Goal: Transaction & Acquisition: Purchase product/service

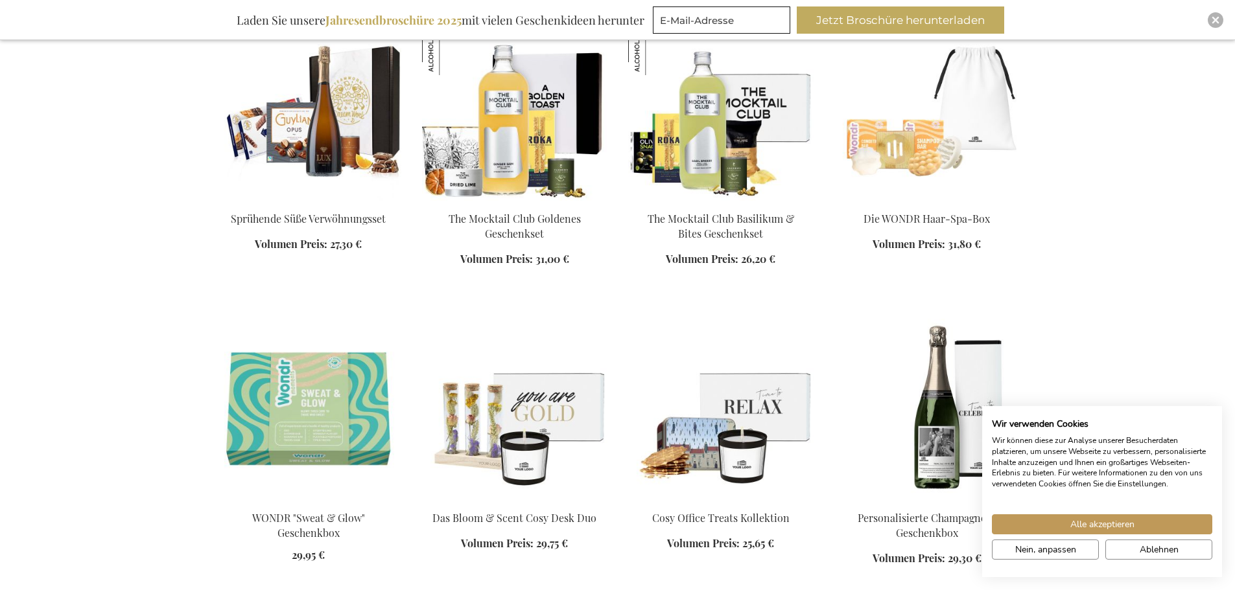
scroll to position [778, 0]
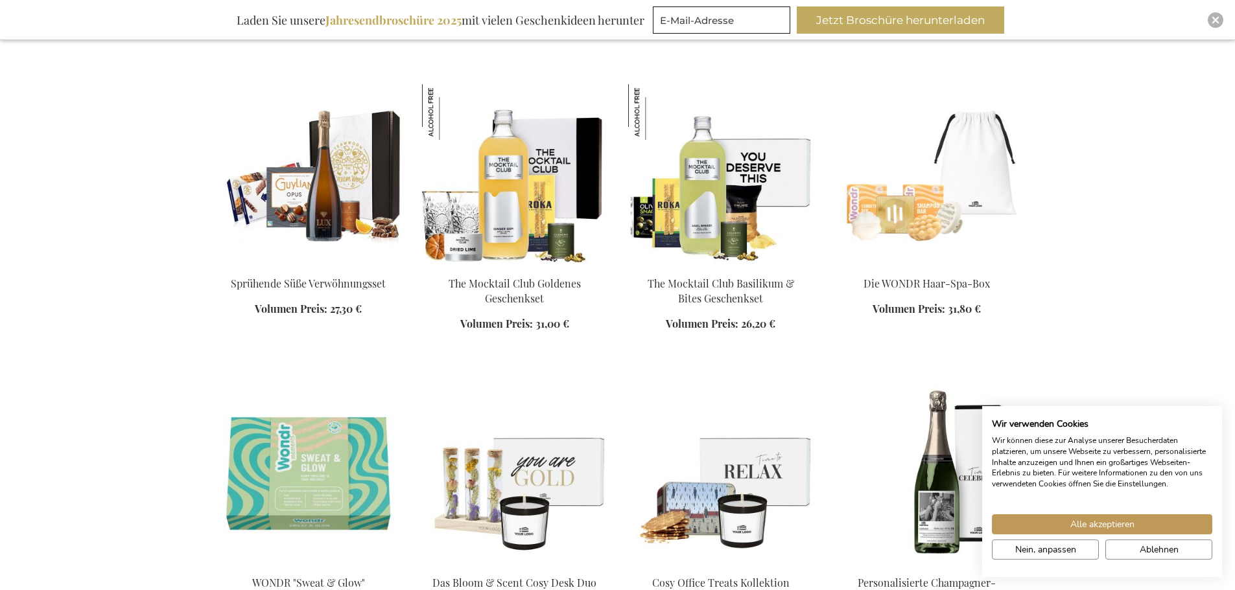
click at [494, 201] on img at bounding box center [514, 174] width 185 height 181
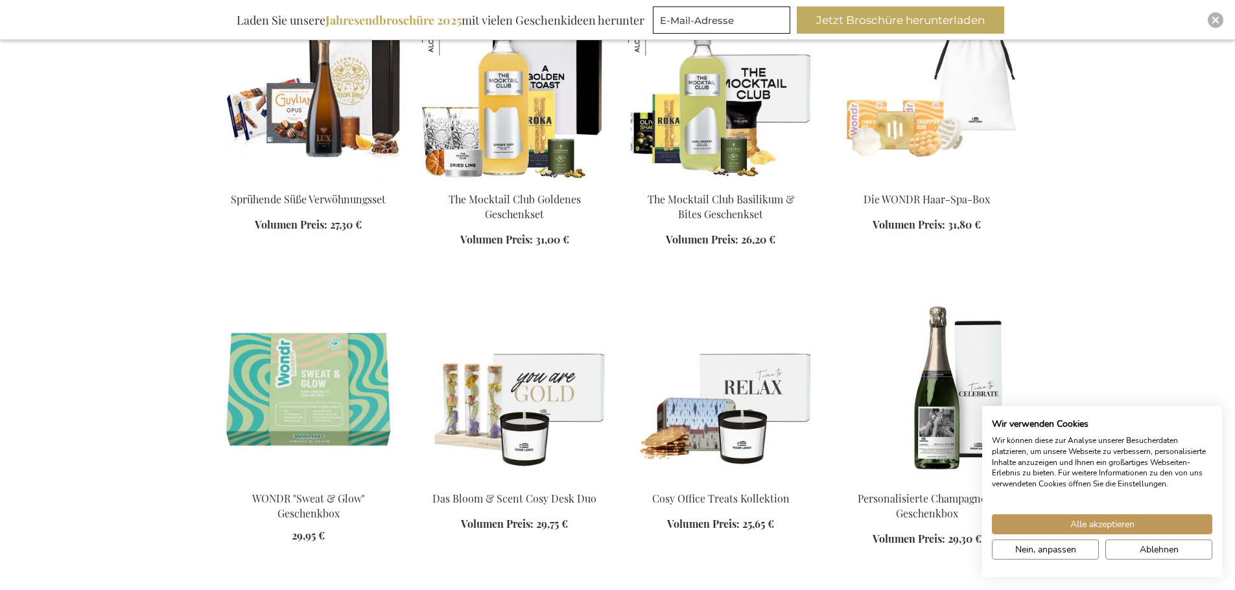
scroll to position [732, 0]
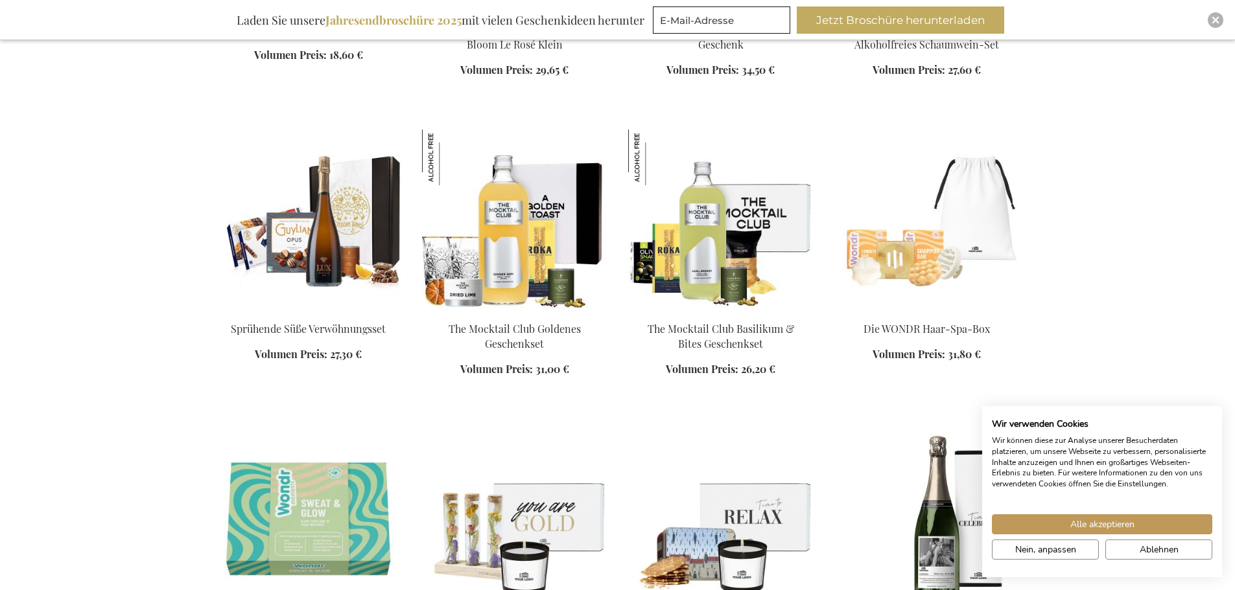
click at [706, 248] on img at bounding box center [720, 220] width 185 height 181
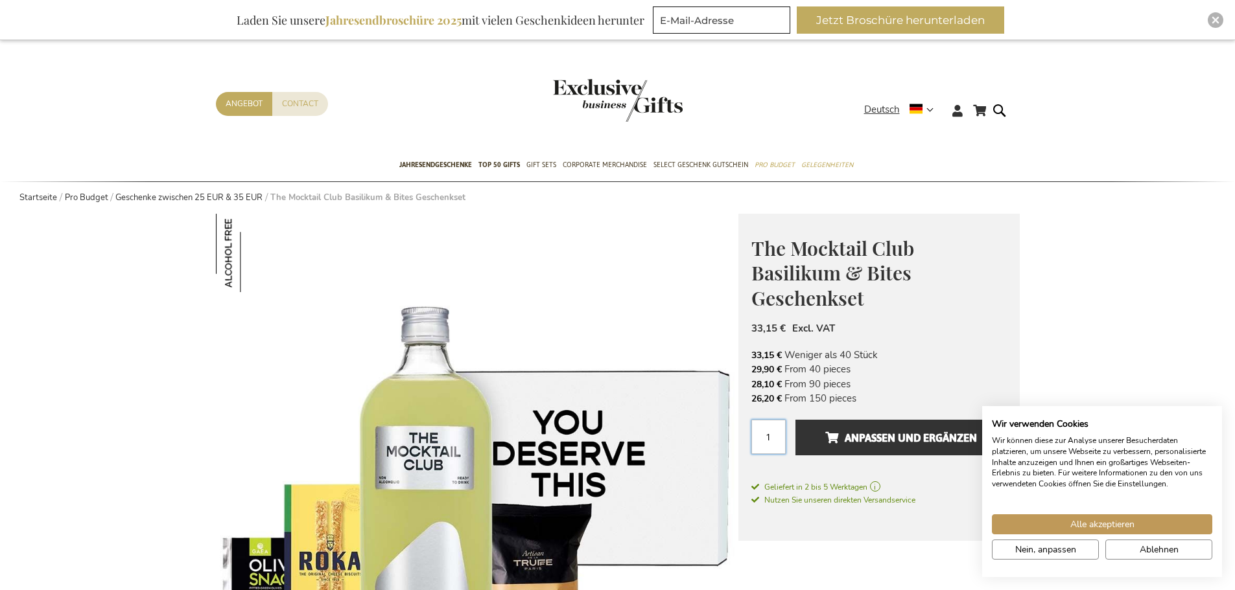
click at [772, 437] on input "1" at bounding box center [768, 437] width 34 height 34
type input "7"
click at [887, 451] on button "Anpassen und ergänzen" at bounding box center [900, 438] width 211 height 36
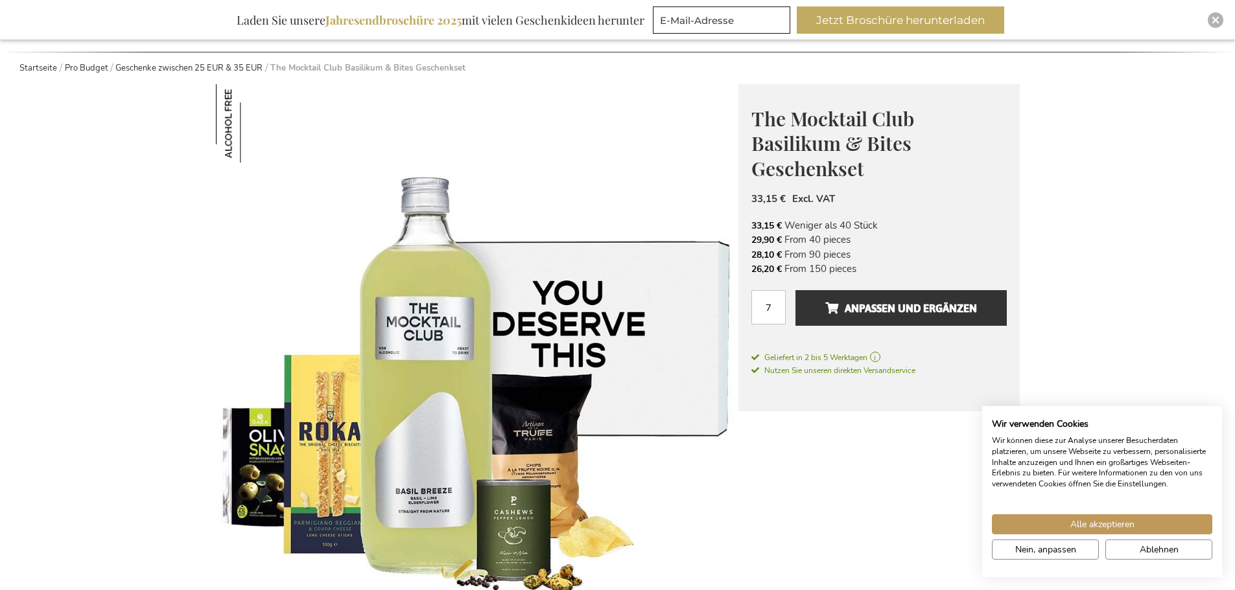
scroll to position [194, 0]
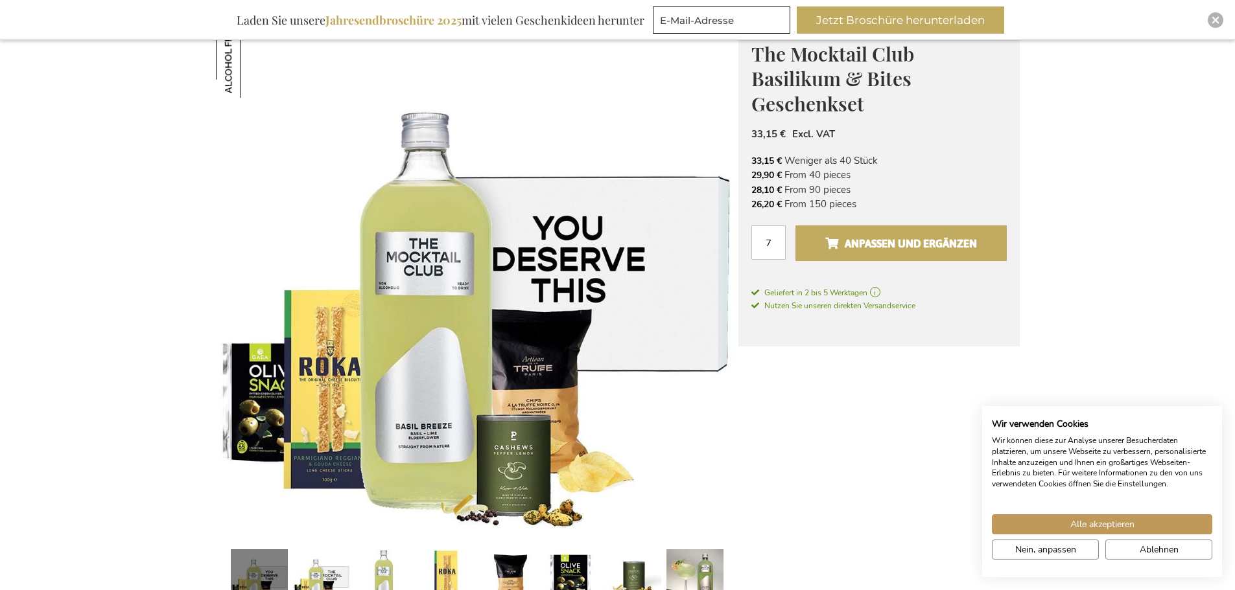
click at [906, 242] on span "Anpassen und ergänzen" at bounding box center [901, 243] width 152 height 21
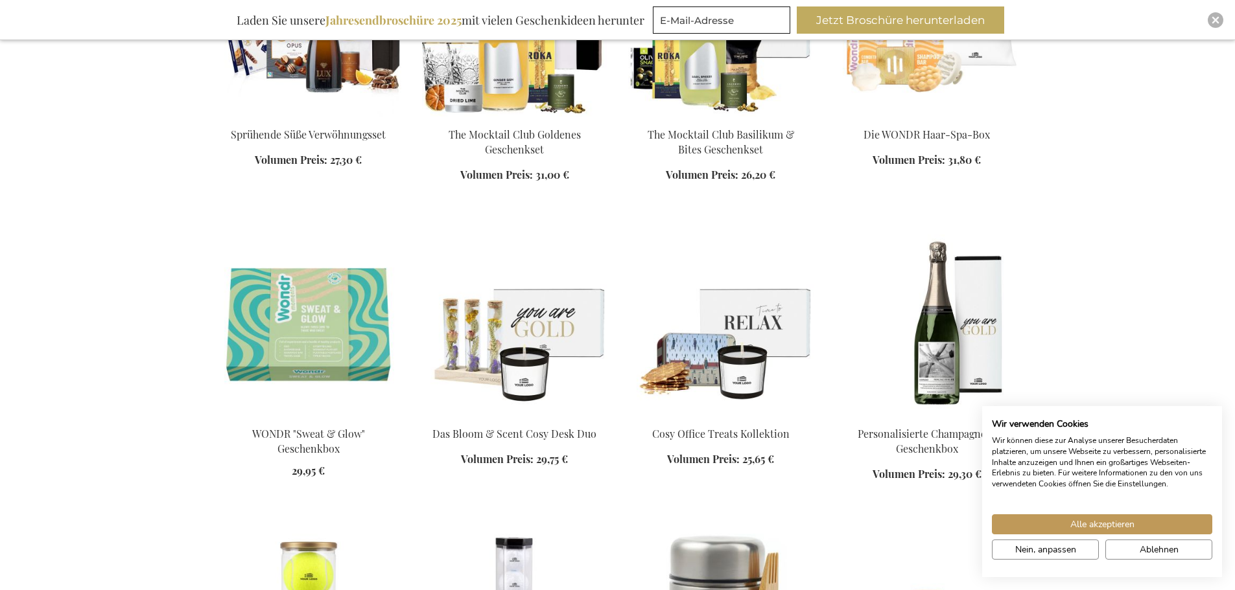
scroll to position [1057, 0]
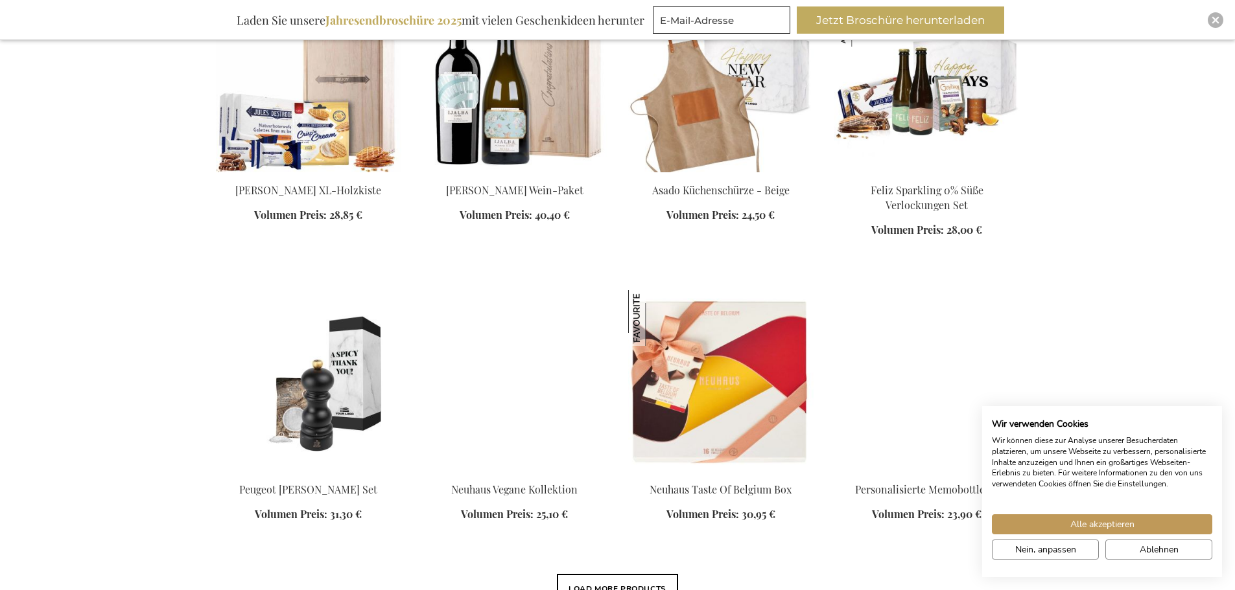
scroll to position [1640, 0]
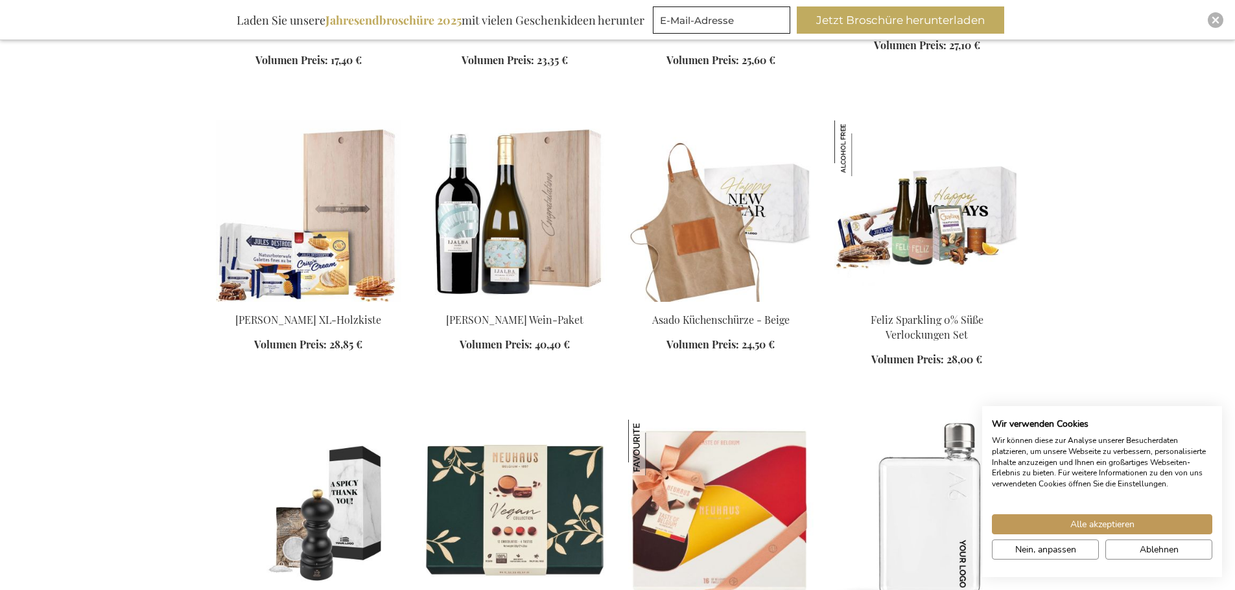
click at [926, 210] on img at bounding box center [926, 211] width 185 height 181
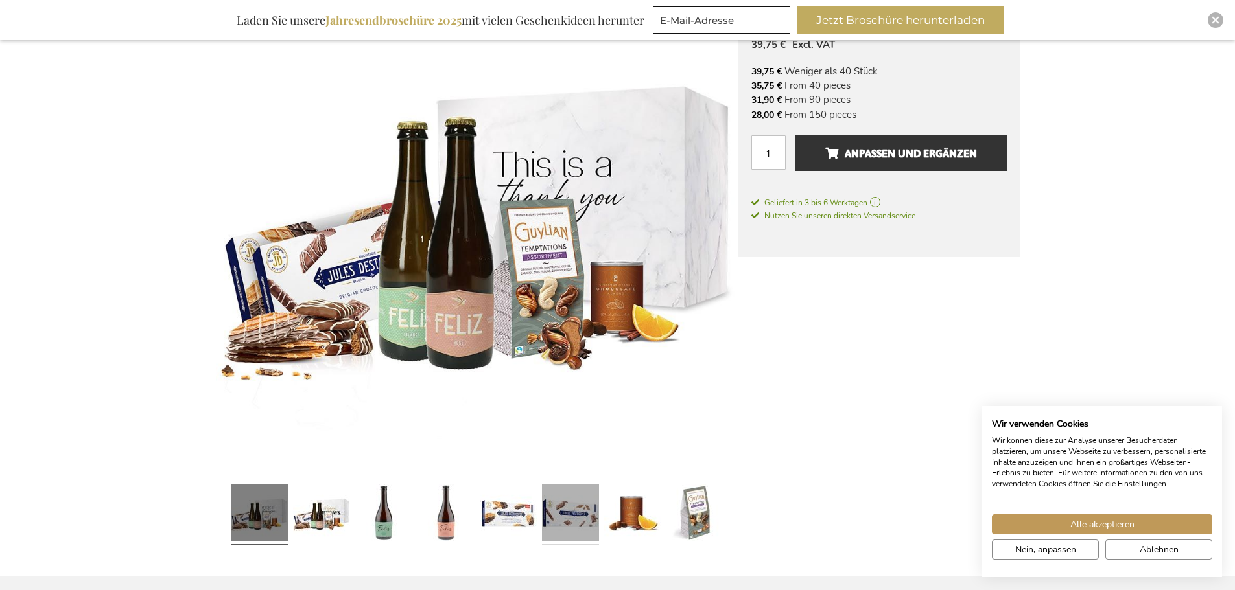
scroll to position [130, 0]
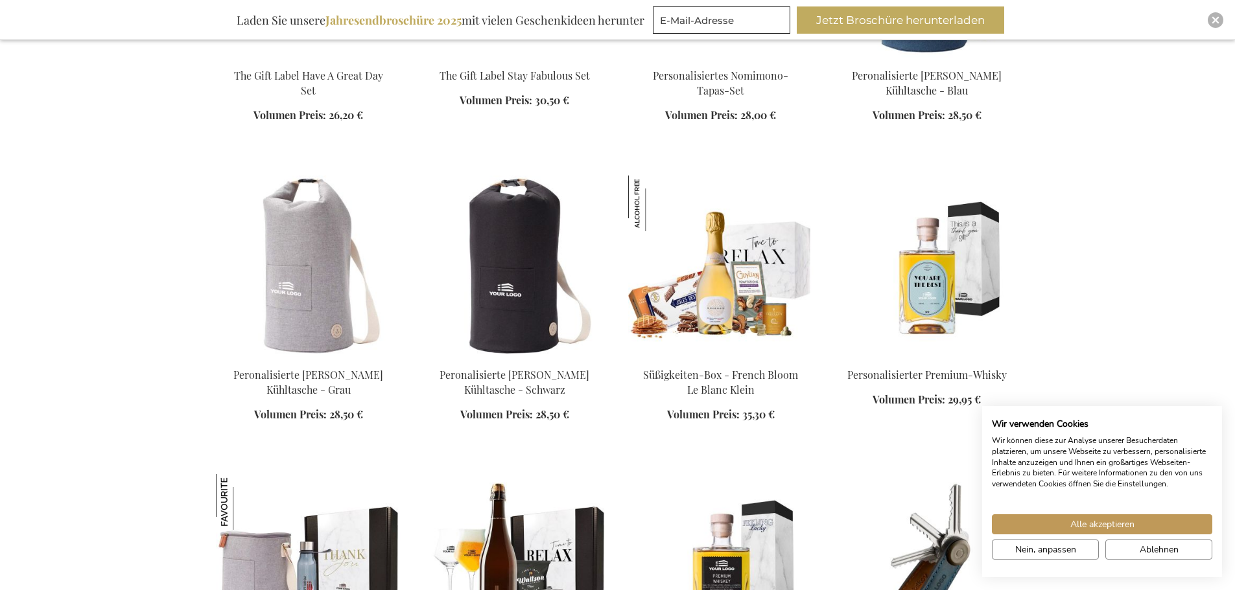
scroll to position [2029, 0]
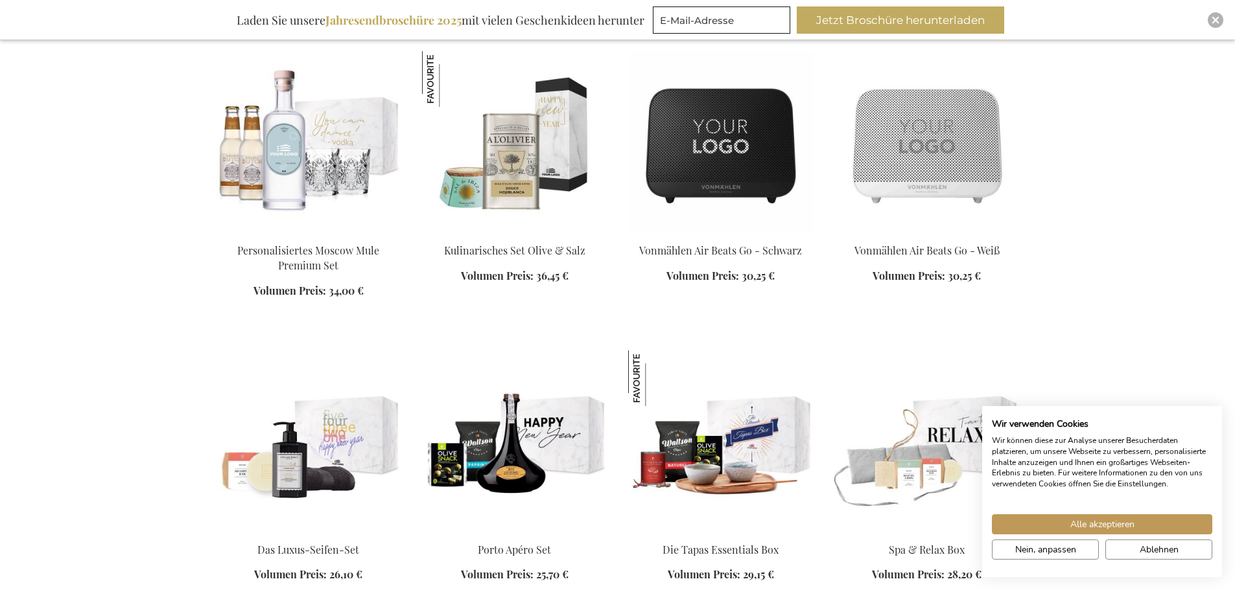
scroll to position [3196, 0]
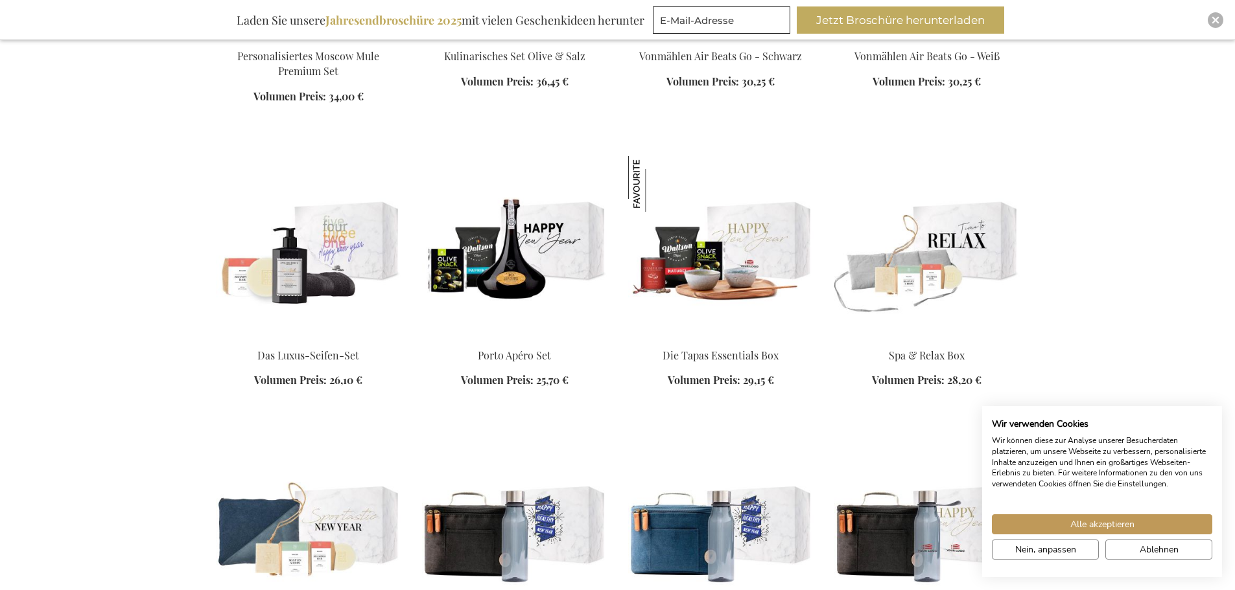
click at [708, 275] on img at bounding box center [720, 246] width 185 height 181
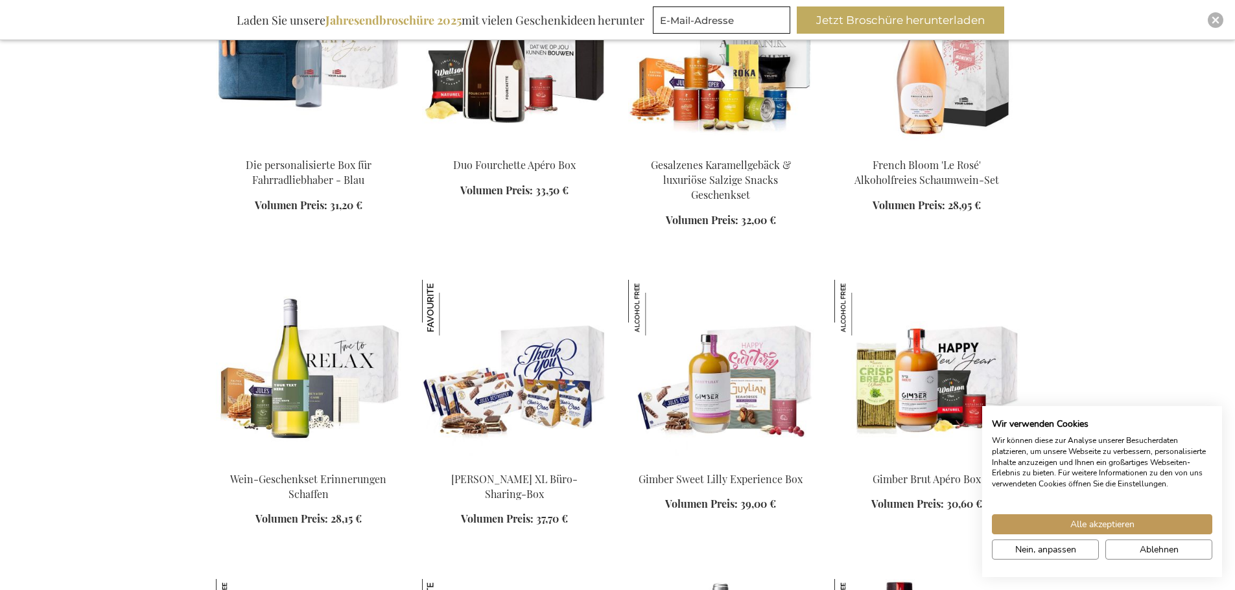
scroll to position [1470, 0]
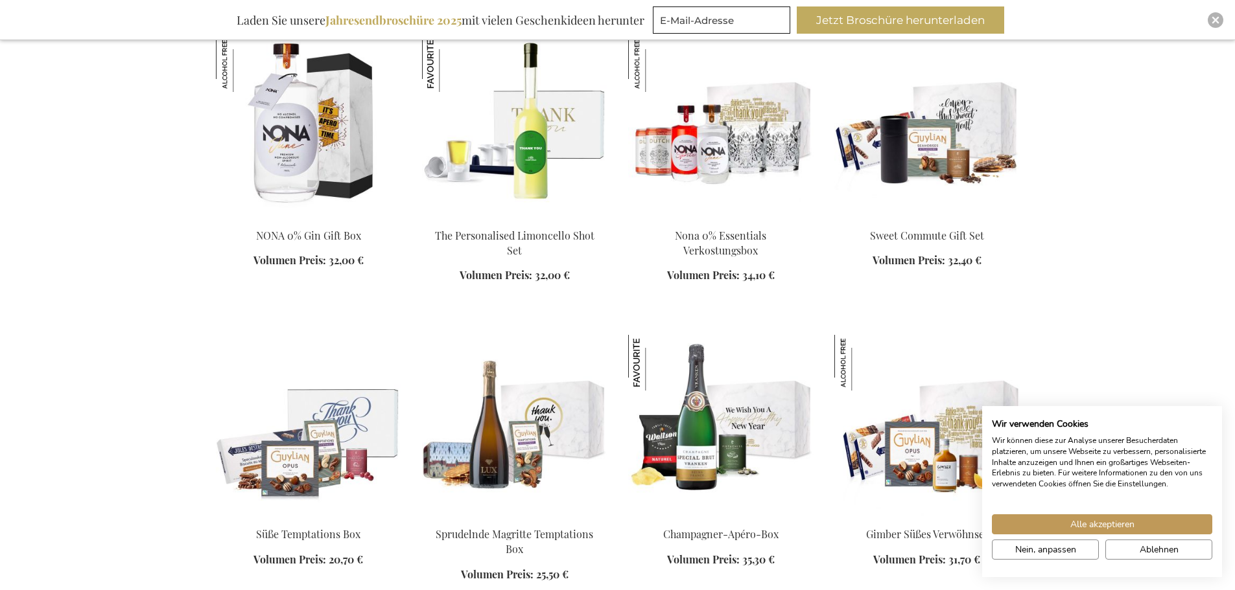
scroll to position [2313, 0]
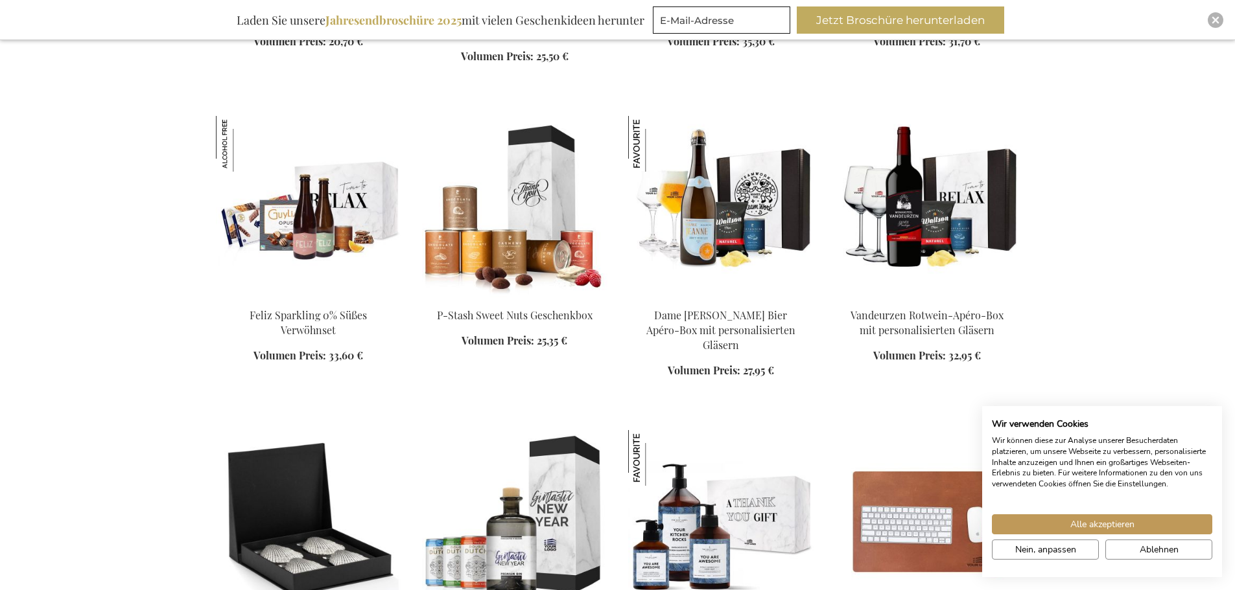
scroll to position [2702, 0]
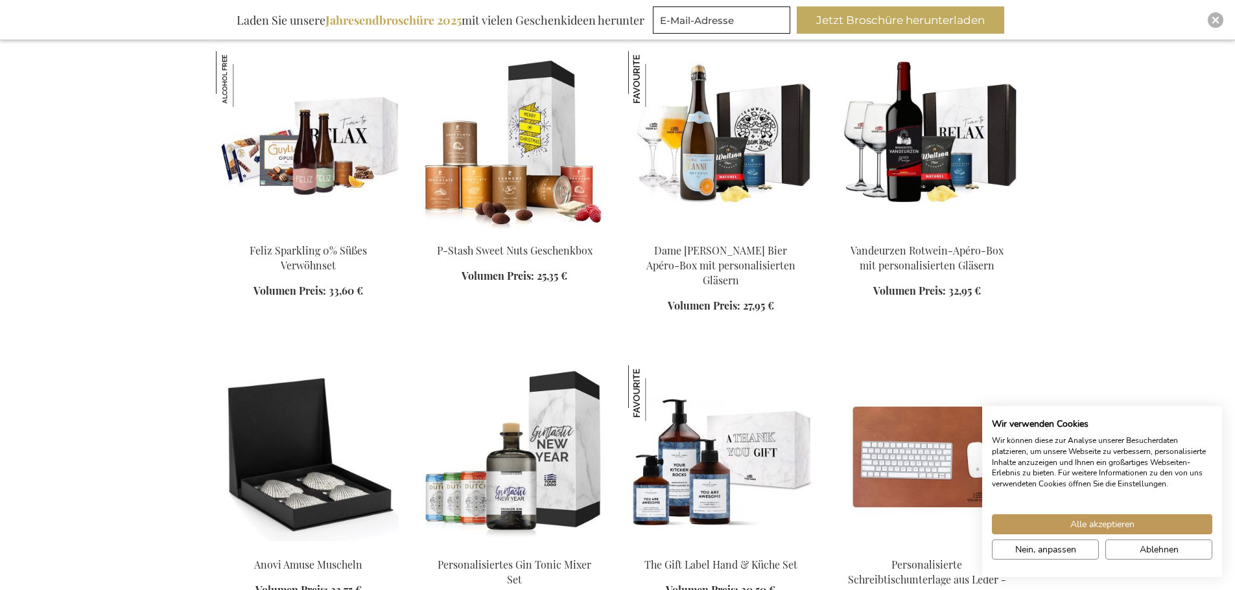
click at [513, 189] on img at bounding box center [514, 141] width 185 height 181
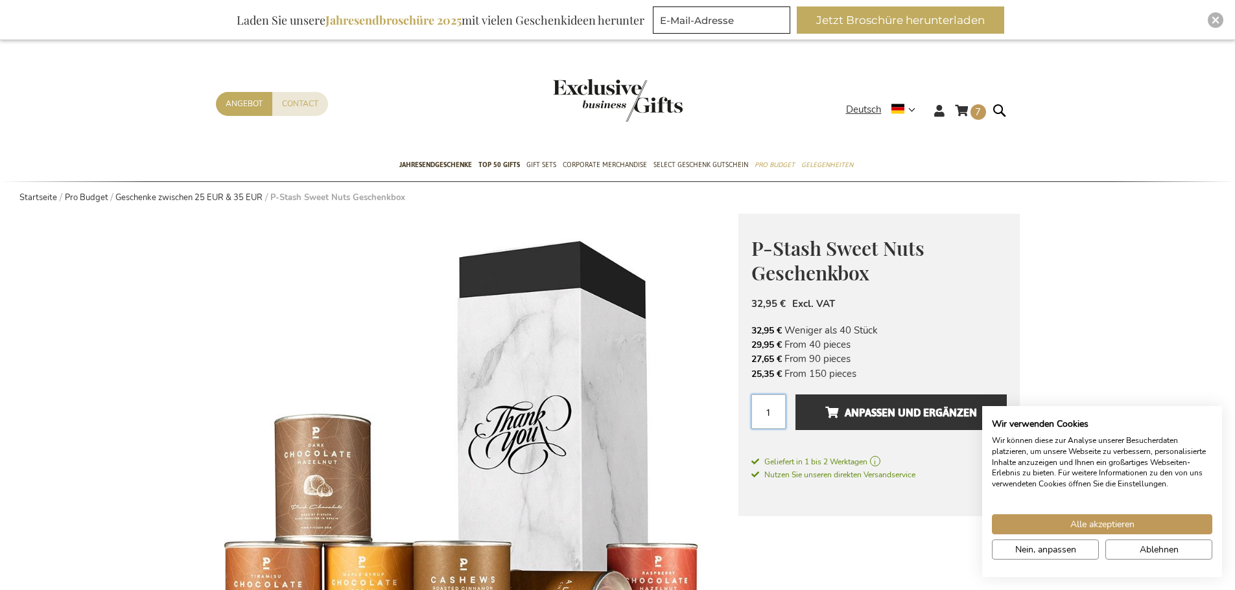
drag, startPoint x: 775, startPoint y: 412, endPoint x: 723, endPoint y: 398, distance: 54.4
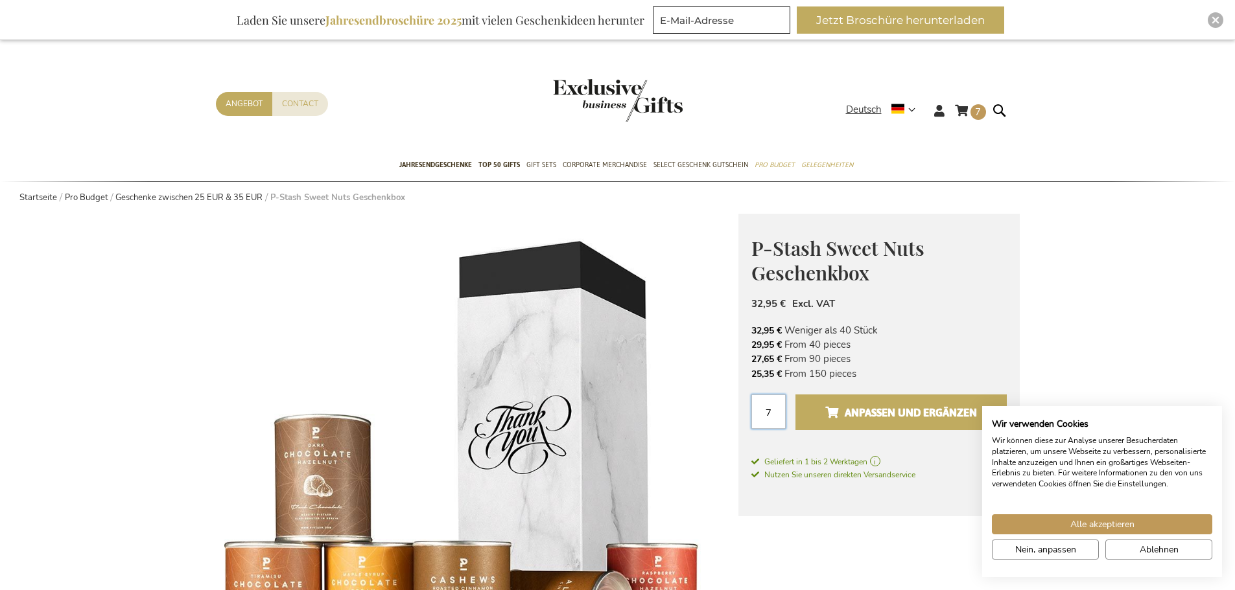
type input "7"
click at [878, 411] on span "Anpassen und ergänzen" at bounding box center [901, 413] width 152 height 21
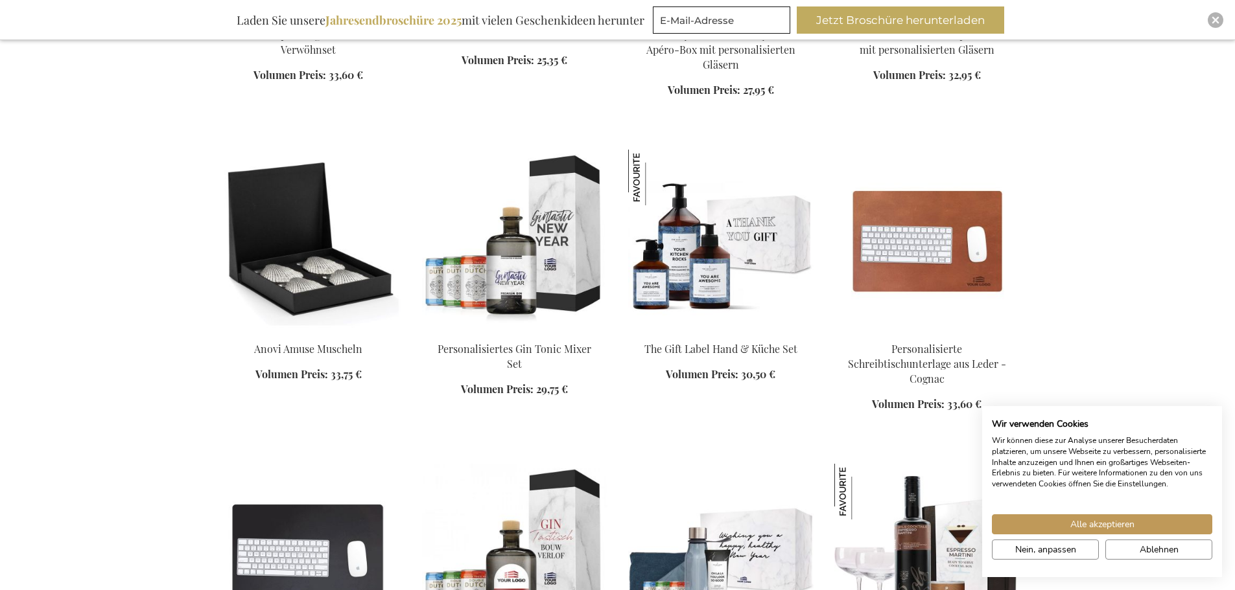
scroll to position [1316, 0]
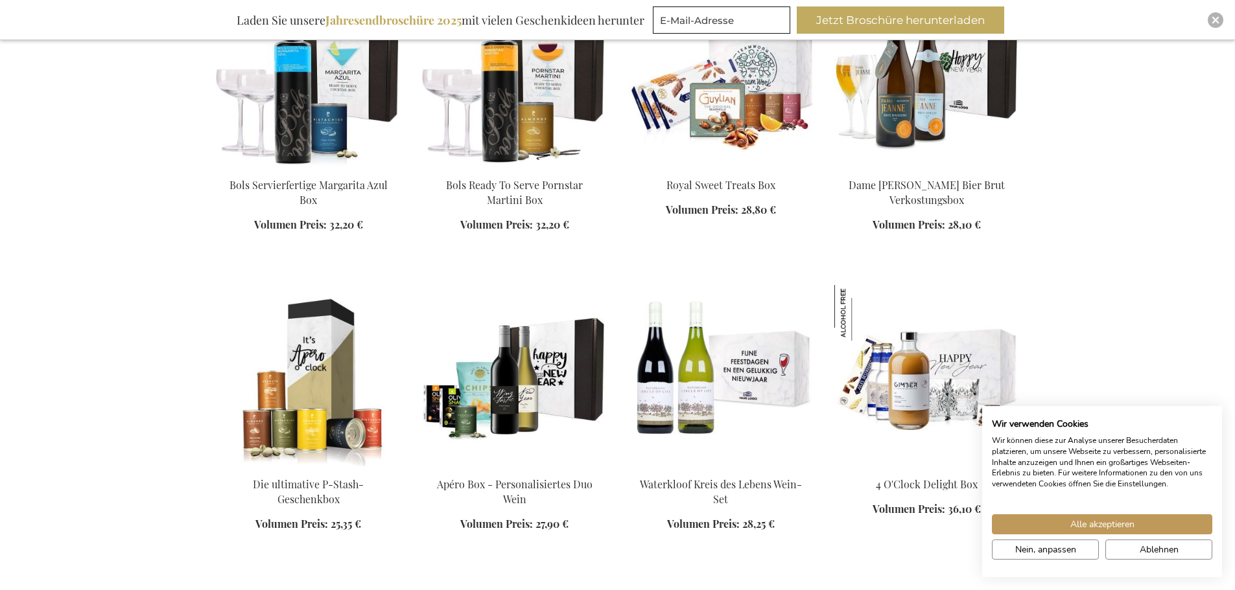
scroll to position [1964, 0]
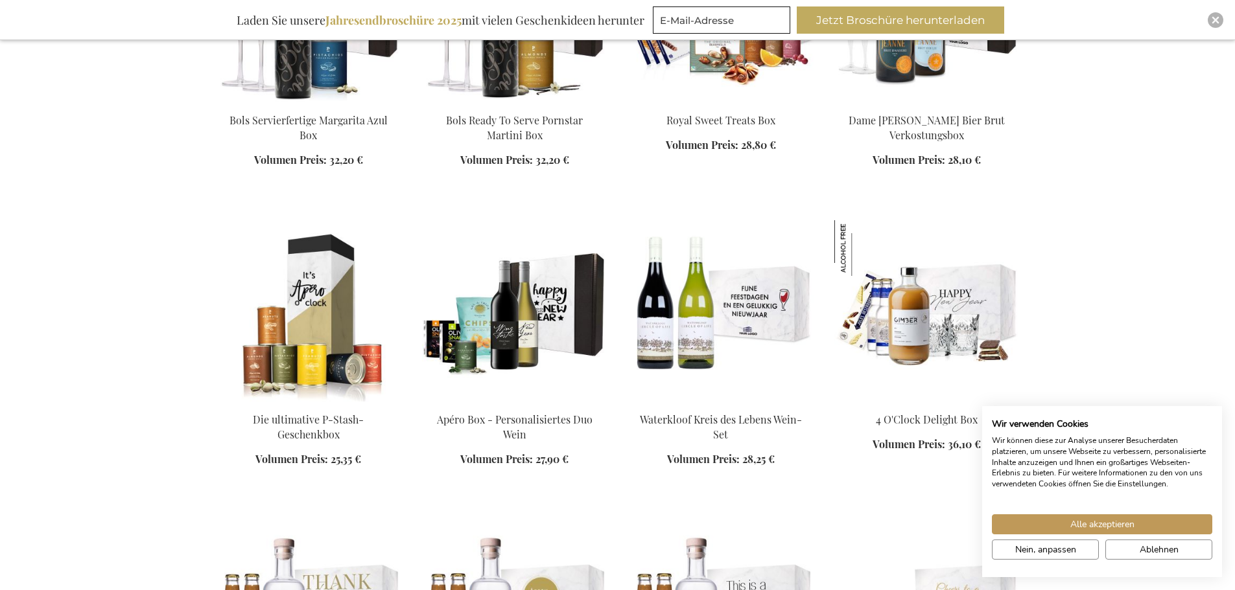
click at [521, 323] on img at bounding box center [514, 310] width 185 height 181
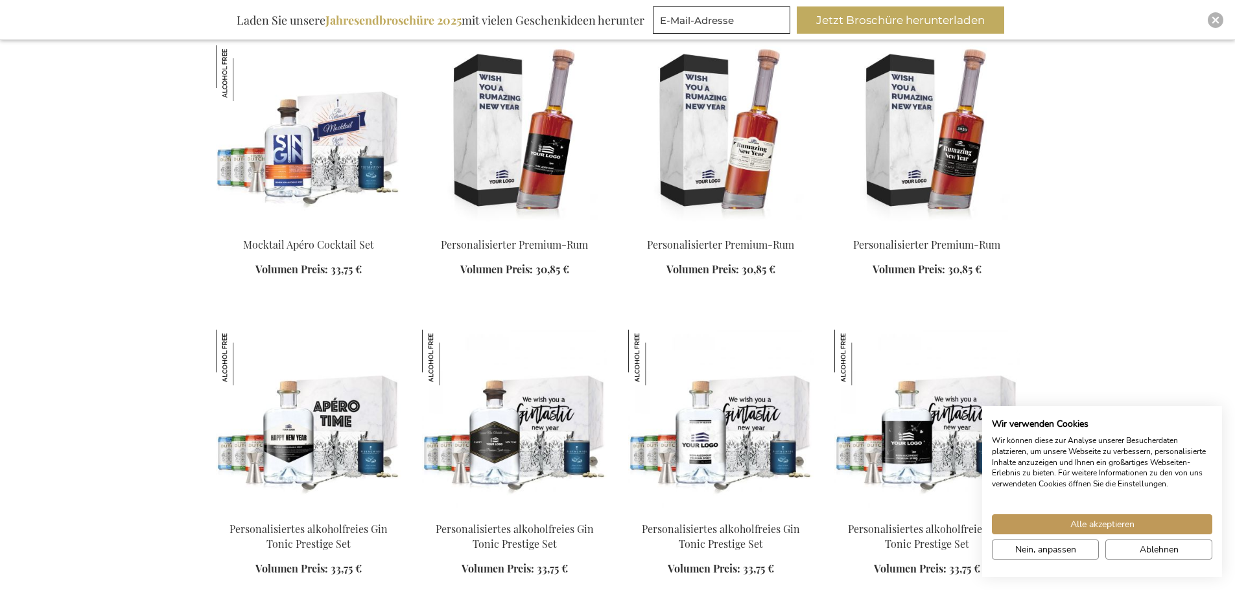
scroll to position [2069, 0]
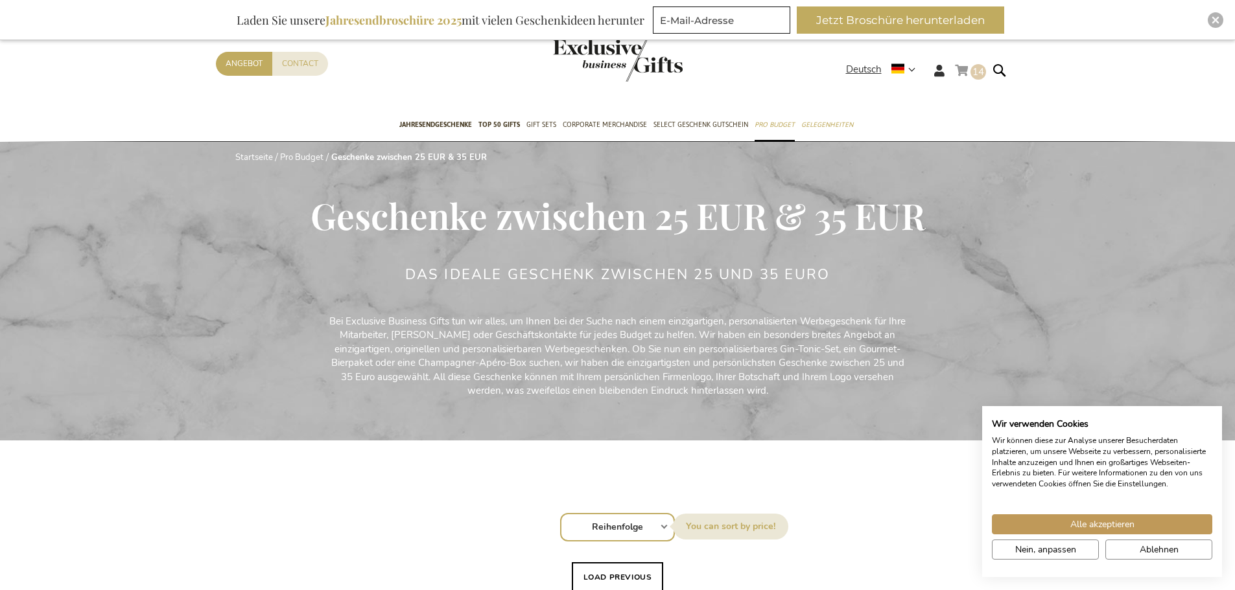
click at [966, 69] on link "Mein Warenkorb 14 14 items" at bounding box center [970, 72] width 31 height 21
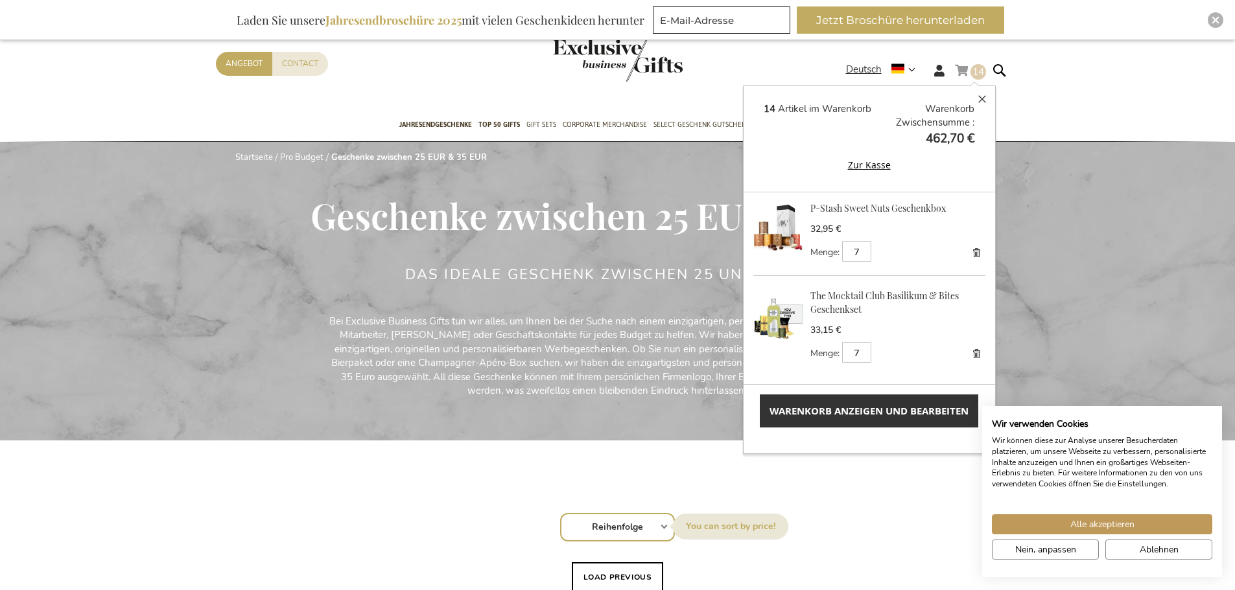
click at [887, 419] on link "Warenkorb anzeigen und bearbeiten" at bounding box center [869, 411] width 218 height 33
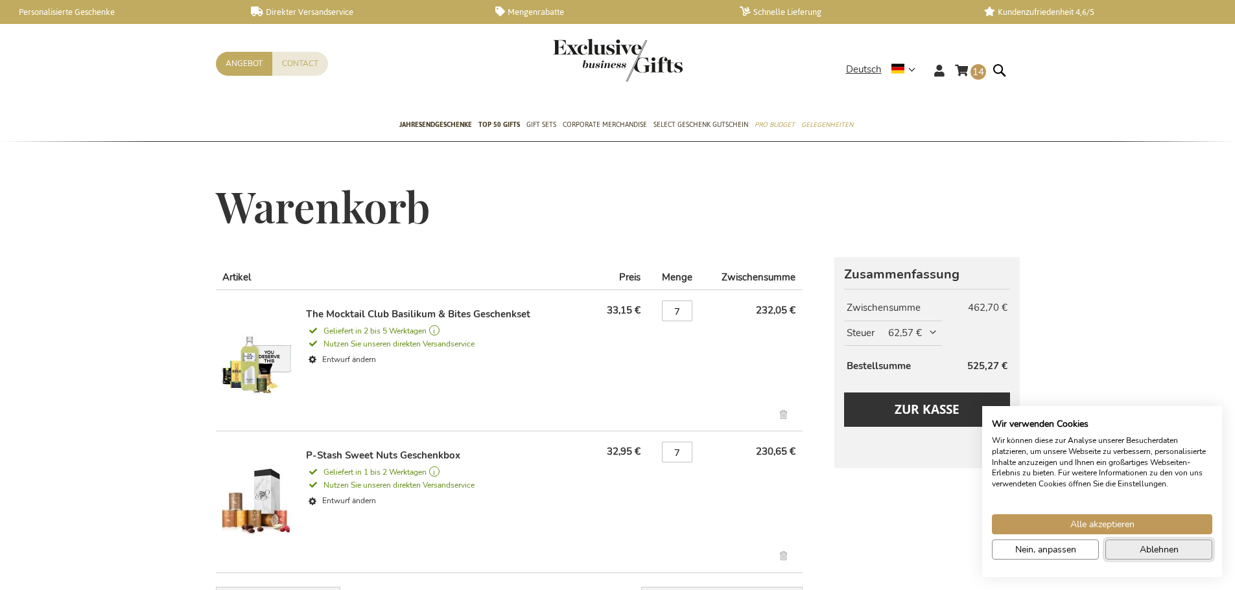
click at [1165, 549] on span "Ablehnen" at bounding box center [1158, 550] width 39 height 14
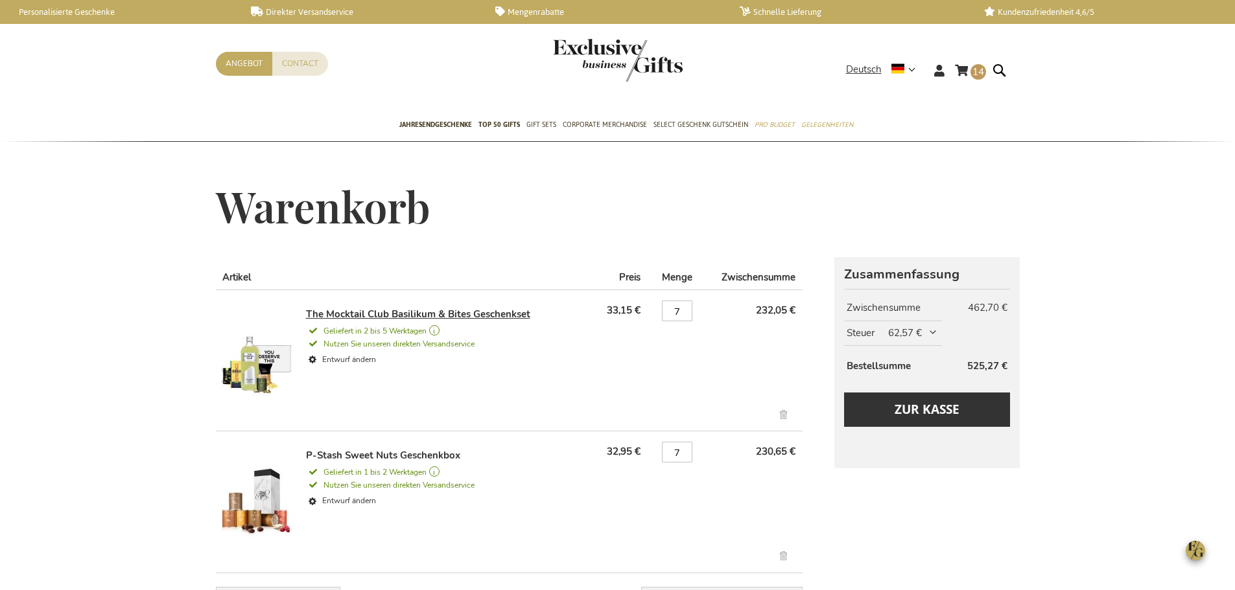
click at [373, 310] on link "The Mocktail Club Basilikum & Bites Geschenkset" at bounding box center [418, 314] width 224 height 13
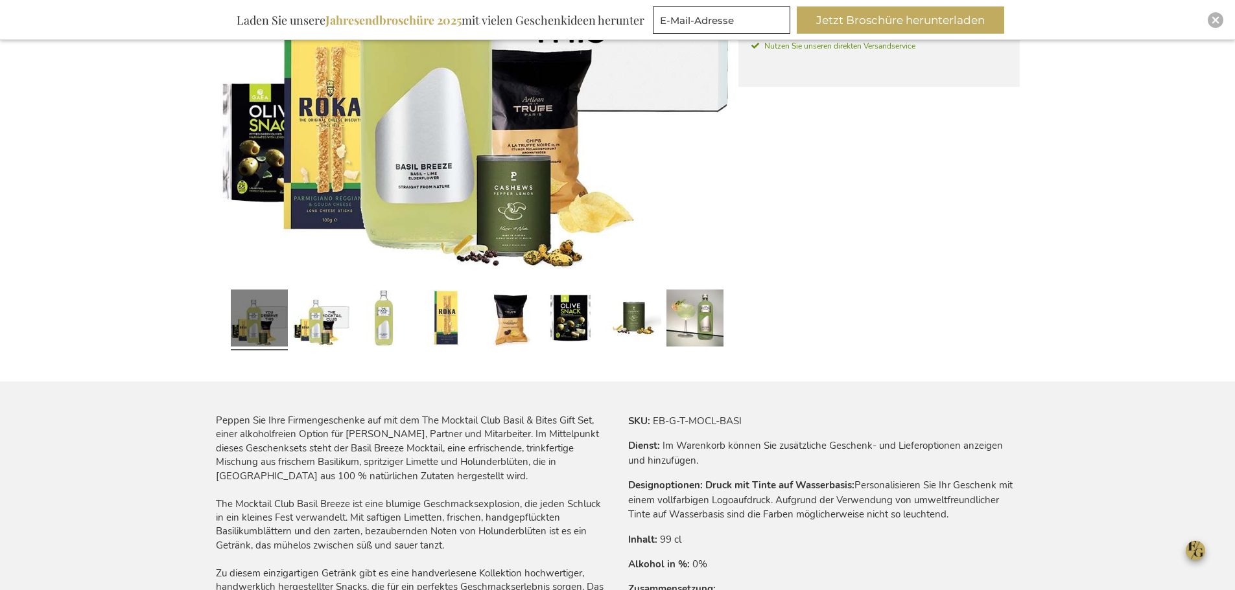
scroll to position [325, 0]
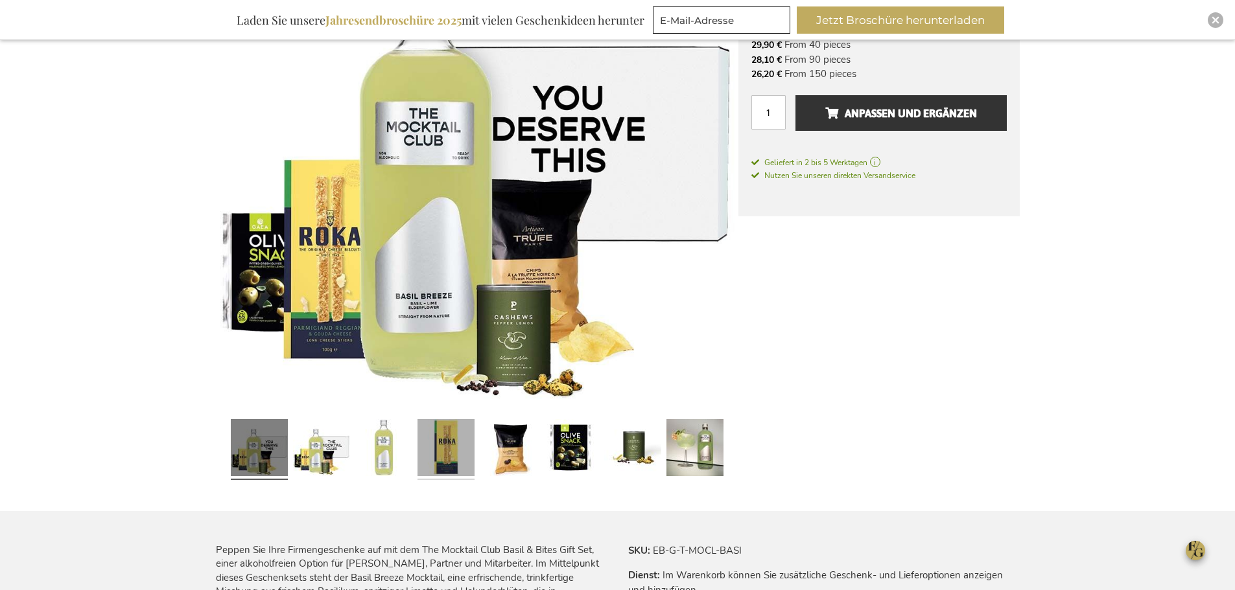
click at [439, 475] on link at bounding box center [445, 449] width 57 height 71
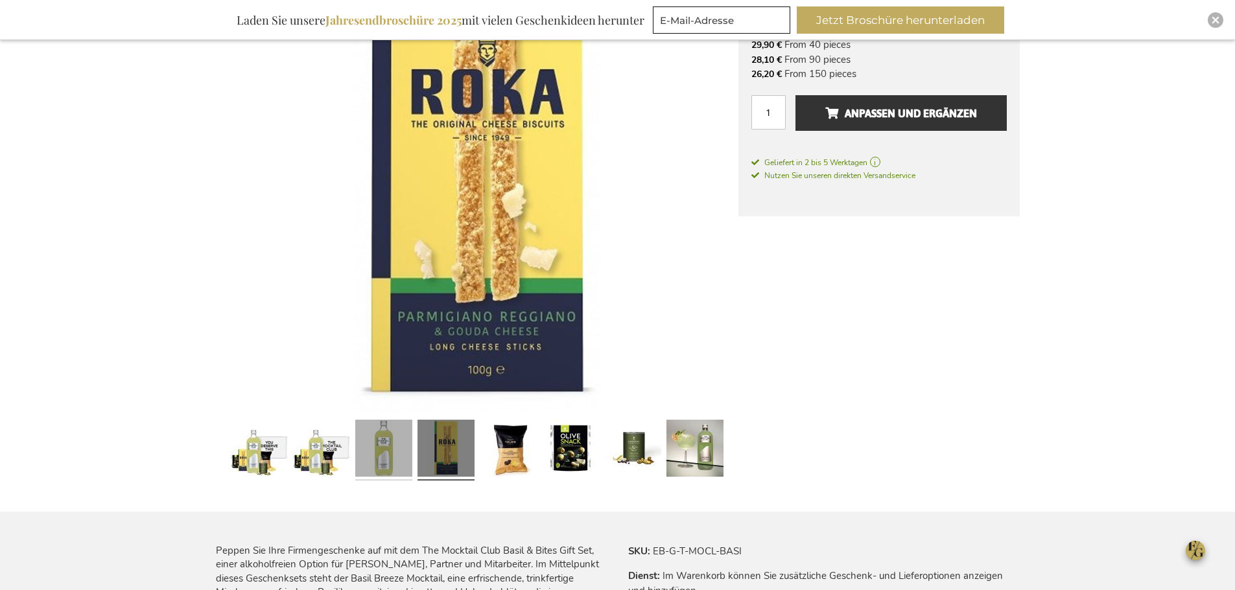
click at [379, 463] on link at bounding box center [383, 450] width 57 height 71
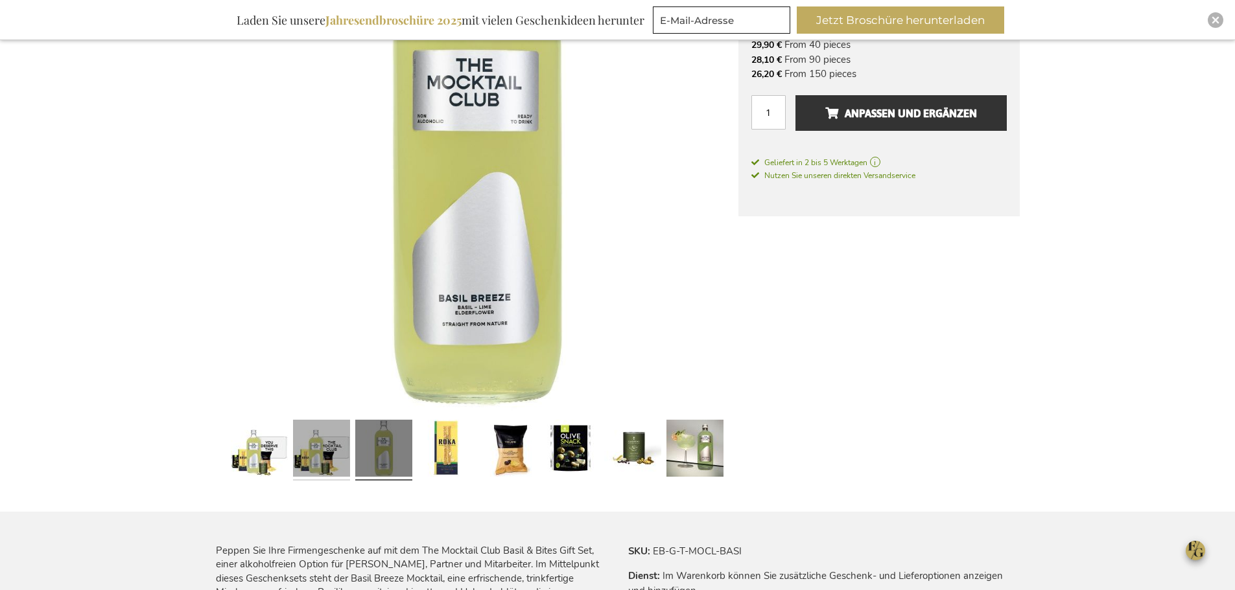
click at [333, 449] on link at bounding box center [321, 450] width 57 height 71
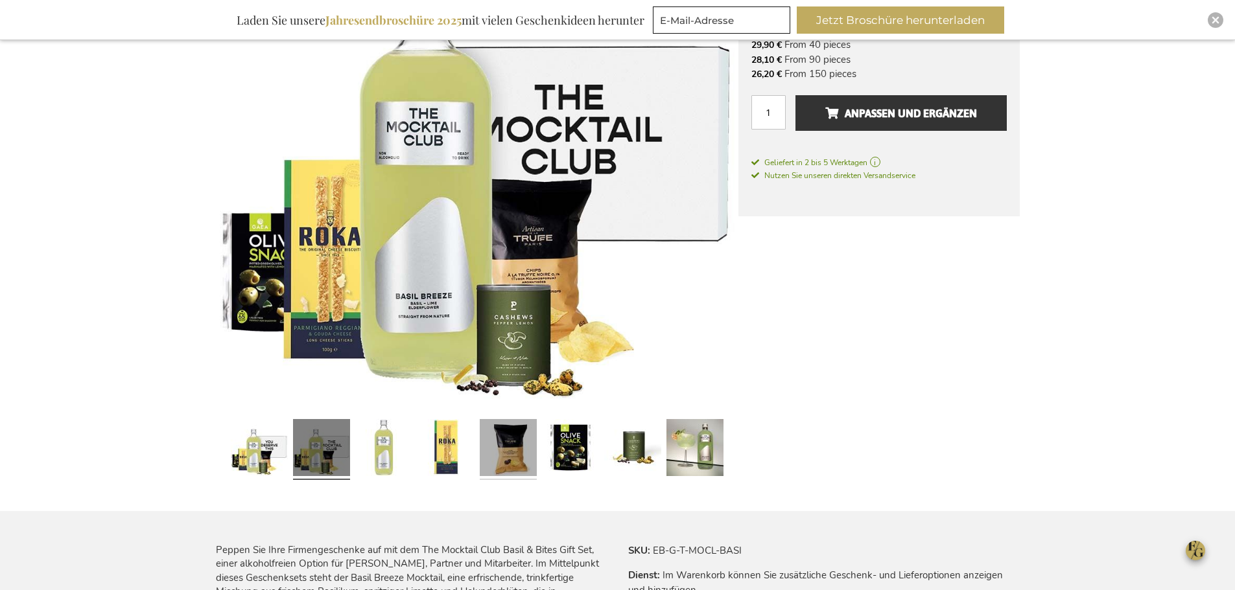
click at [513, 449] on link at bounding box center [508, 449] width 57 height 71
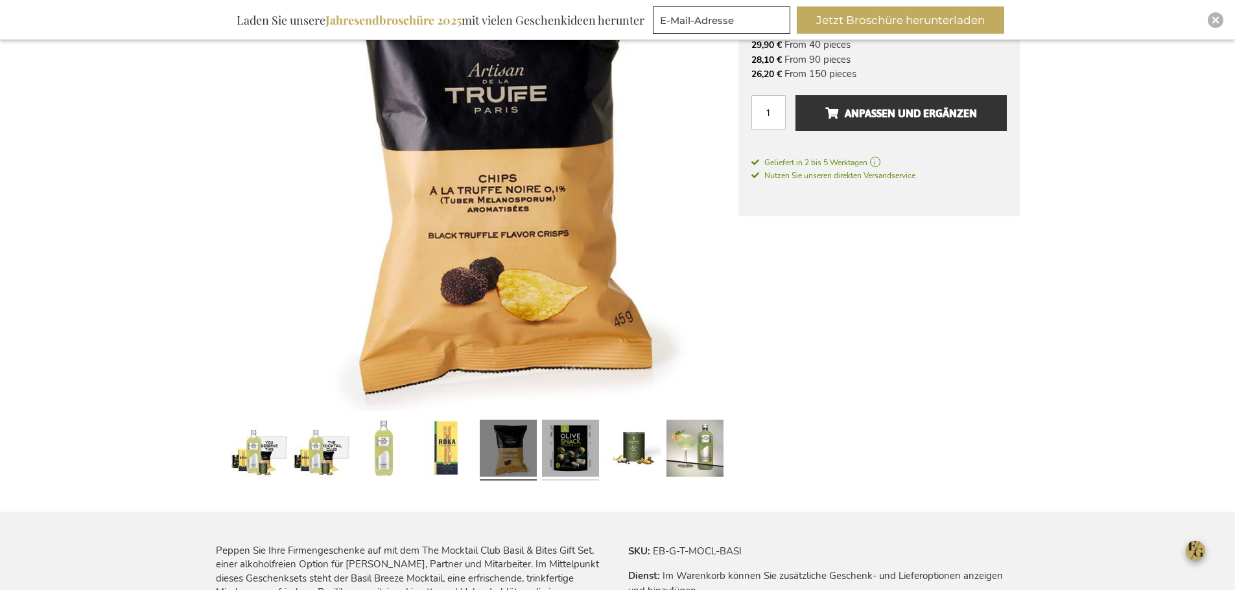
click at [567, 452] on link at bounding box center [570, 450] width 57 height 71
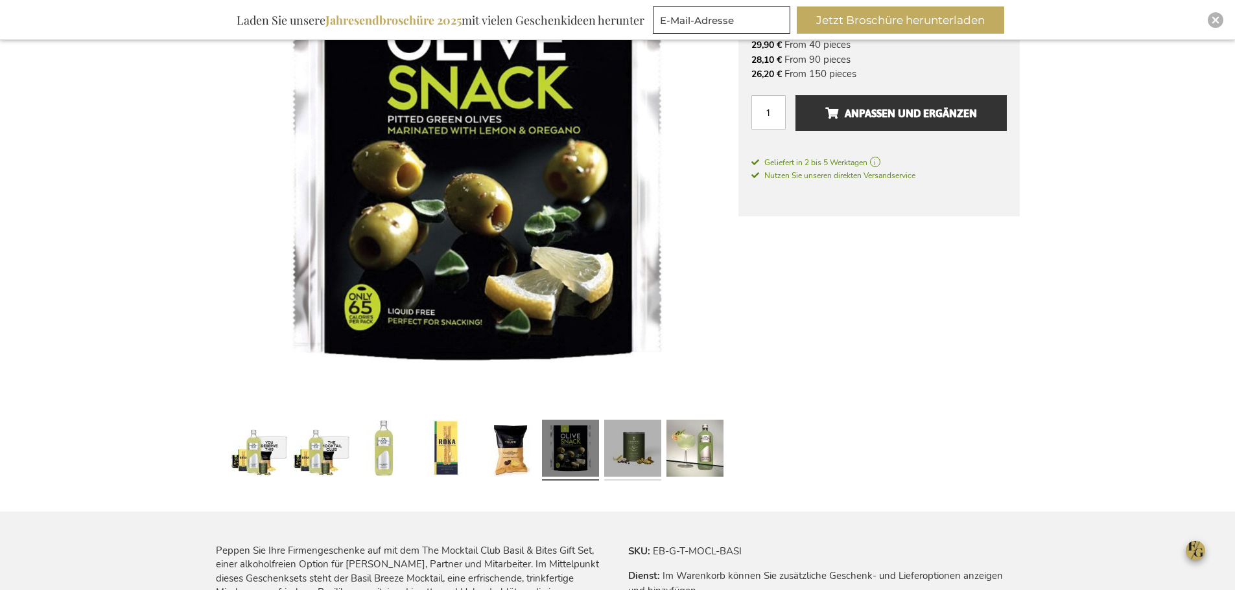
click at [632, 452] on link at bounding box center [632, 450] width 57 height 71
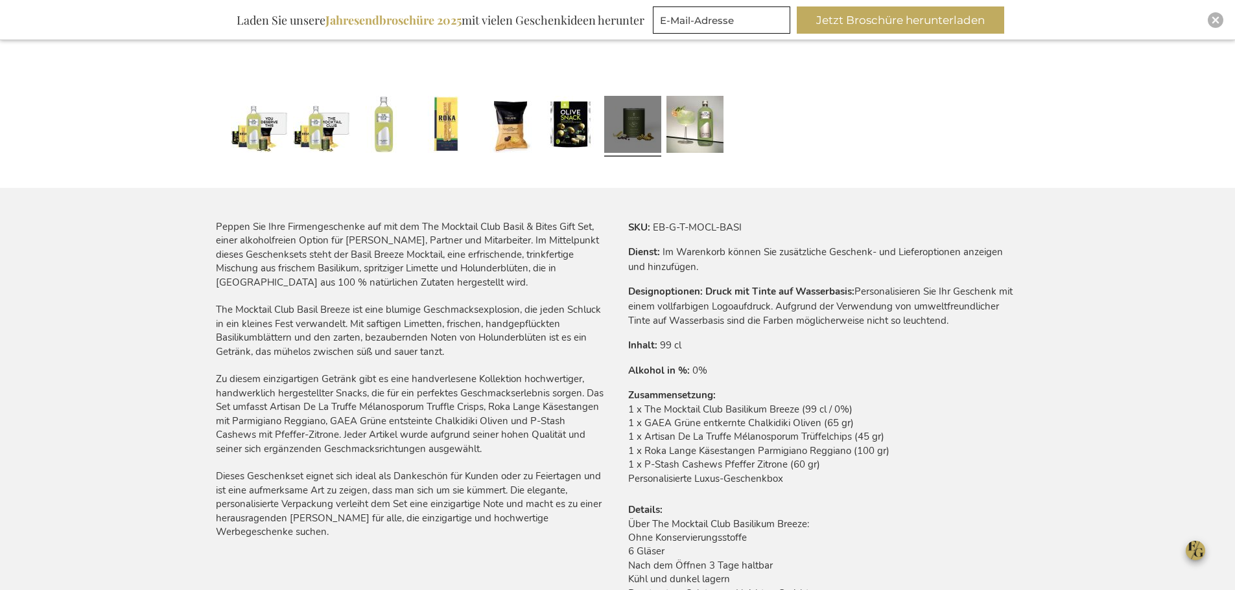
scroll to position [714, 0]
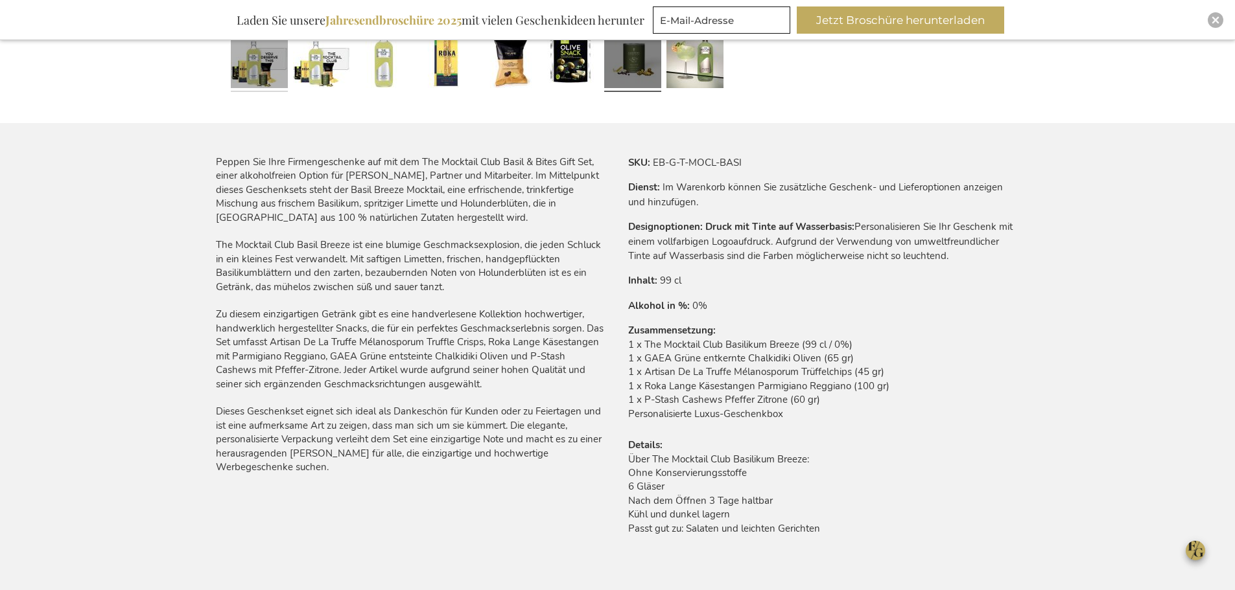
click at [261, 51] on link at bounding box center [259, 61] width 57 height 71
